Goal: Find specific page/section: Find specific page/section

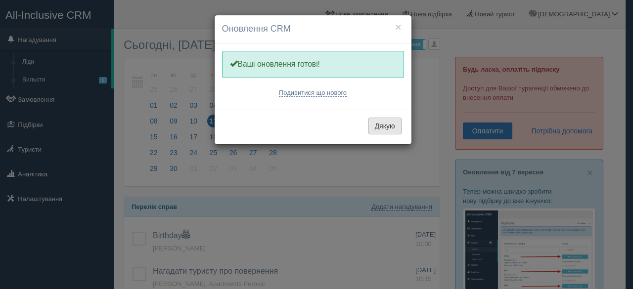
click at [386, 123] on button "Дякую" at bounding box center [384, 126] width 33 height 17
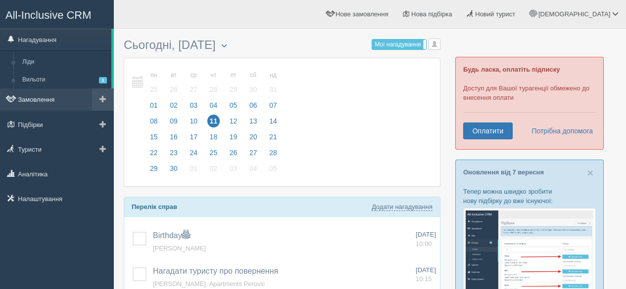
click at [36, 104] on link "Замовлення" at bounding box center [57, 100] width 114 height 22
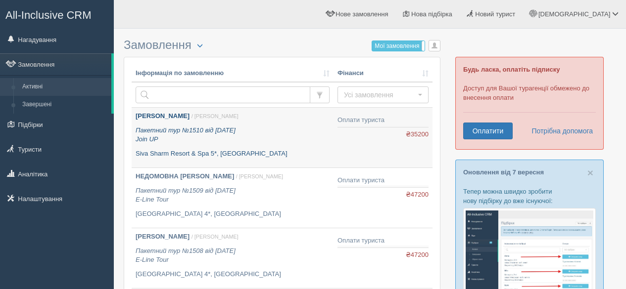
click at [169, 118] on b "[PERSON_NAME]" at bounding box center [163, 115] width 54 height 7
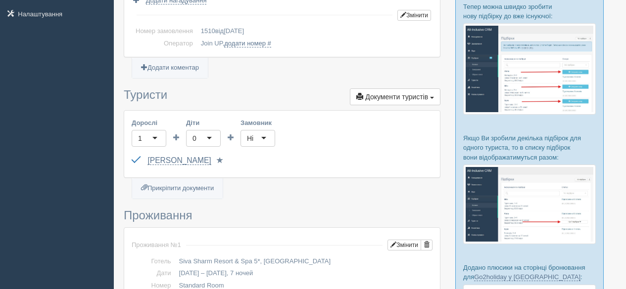
scroll to position [184, 0]
click at [211, 159] on link "[PERSON_NAME]" at bounding box center [178, 161] width 63 height 9
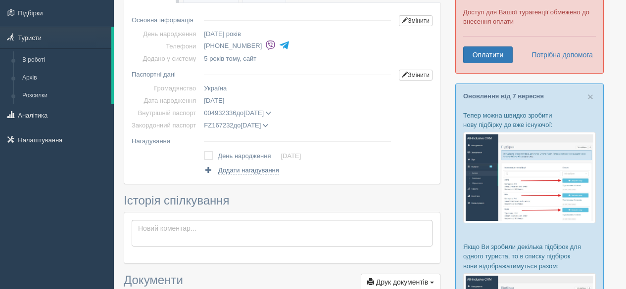
scroll to position [75, 0]
